Goal: Task Accomplishment & Management: Use online tool/utility

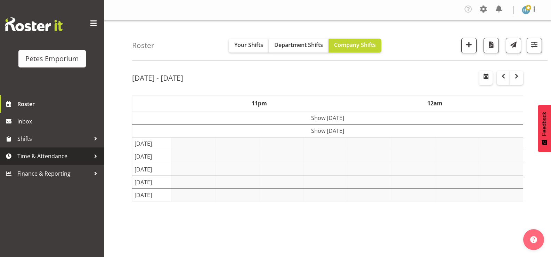
click at [47, 155] on span "Time & Attendance" at bounding box center [53, 156] width 73 height 10
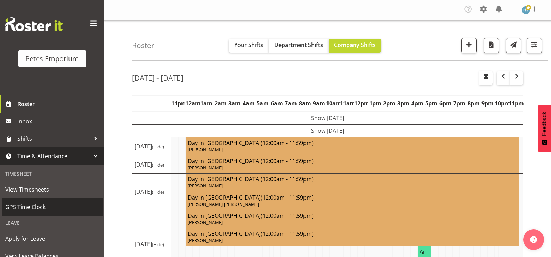
click at [37, 208] on span "GPS Time Clock" at bounding box center [52, 207] width 94 height 10
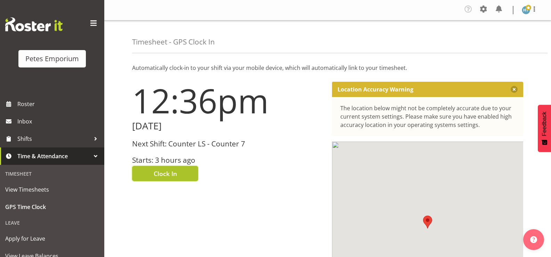
click at [172, 169] on span "Clock In" at bounding box center [165, 173] width 23 height 9
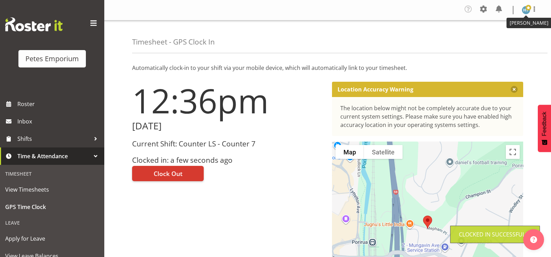
click at [525, 11] on img at bounding box center [526, 10] width 8 height 8
click at [491, 38] on link "Log Out" at bounding box center [505, 38] width 67 height 13
